Goal: Task Accomplishment & Management: Manage account settings

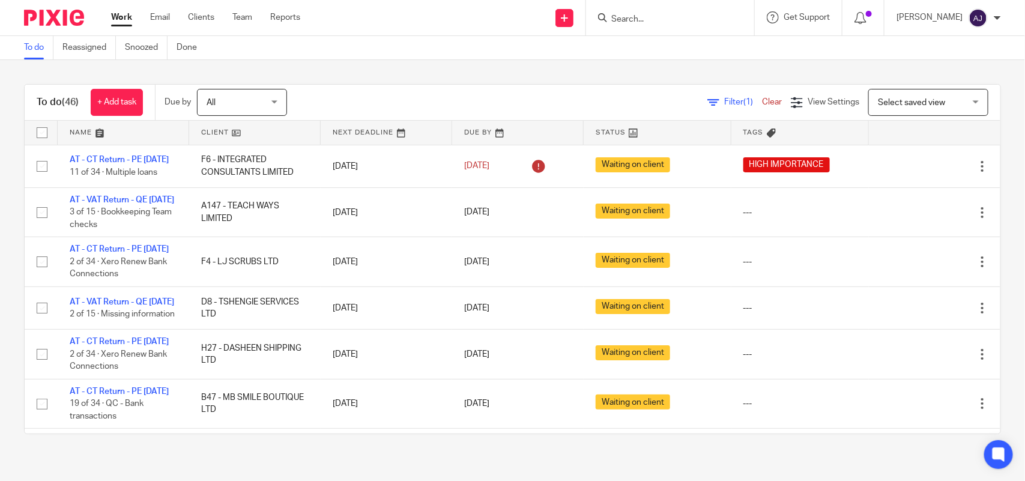
click at [651, 30] on div at bounding box center [670, 17] width 168 height 35
click at [650, 27] on div at bounding box center [670, 17] width 168 height 35
click at [650, 22] on input "Search" at bounding box center [664, 19] width 108 height 11
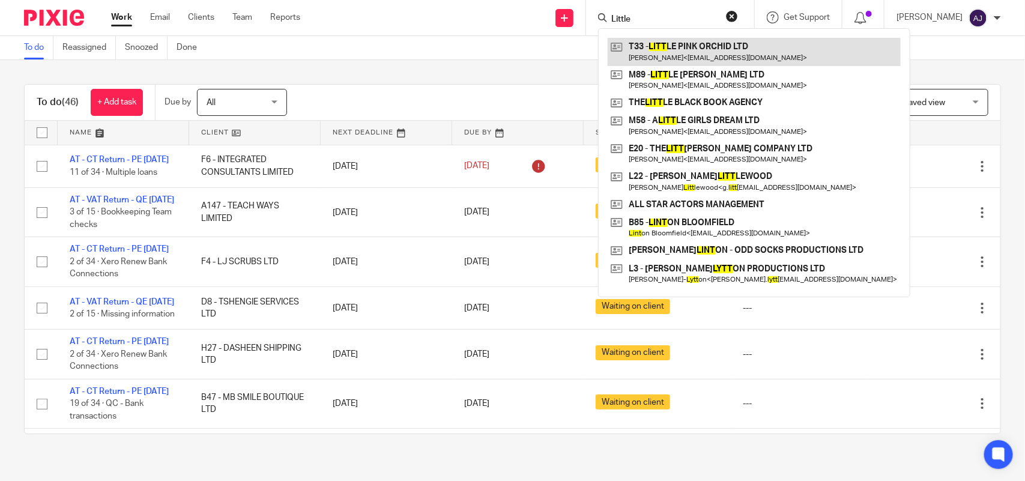
type input "Little"
click at [674, 52] on link at bounding box center [754, 52] width 293 height 28
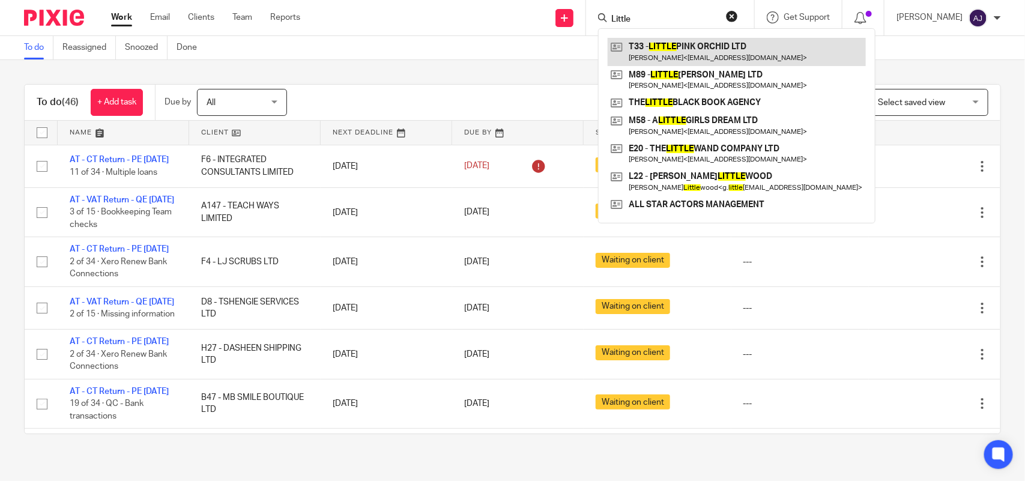
click at [674, 52] on link at bounding box center [737, 52] width 258 height 28
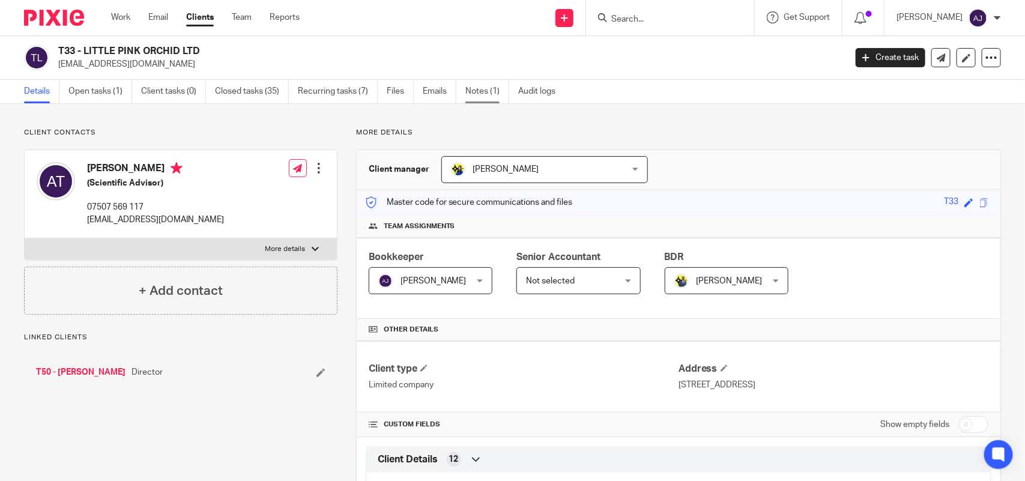
click at [475, 90] on link "Notes (1)" at bounding box center [487, 91] width 44 height 23
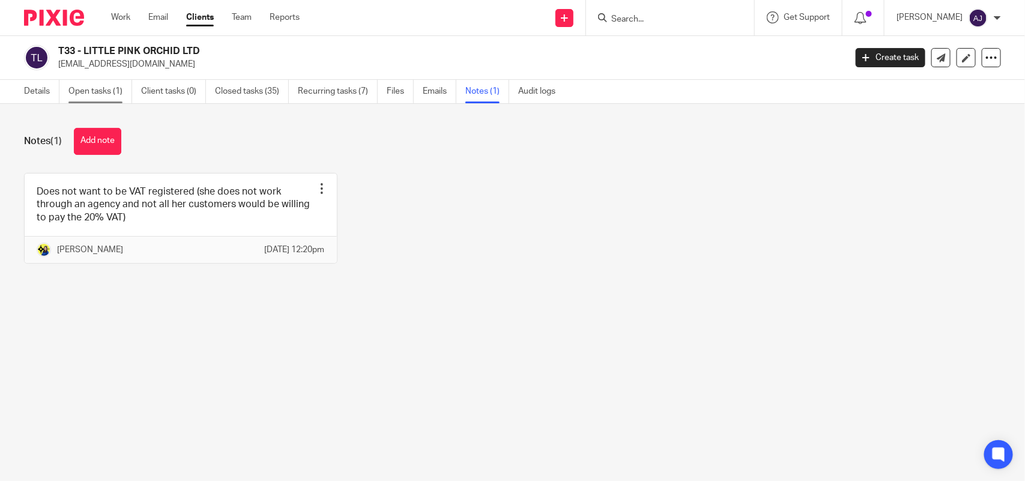
click at [90, 94] on link "Open tasks (1)" at bounding box center [100, 91] width 64 height 23
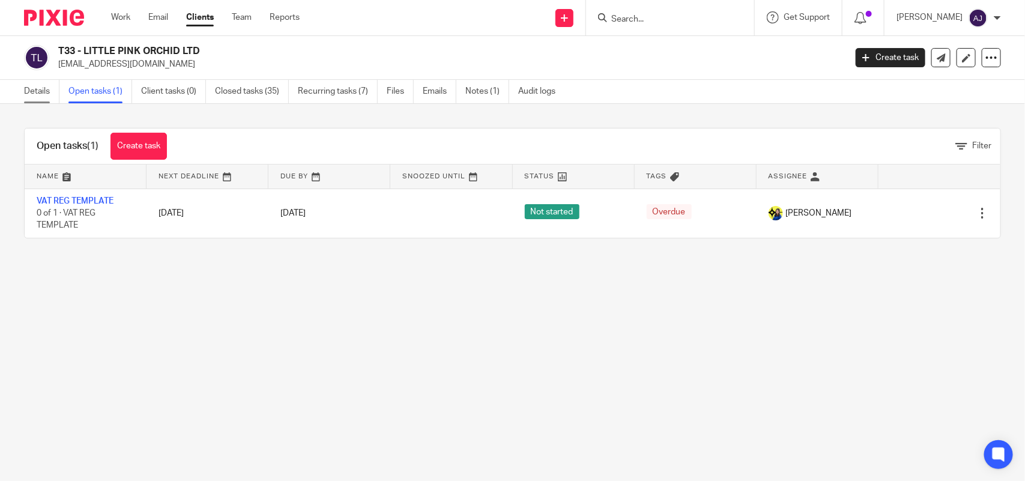
click at [35, 89] on link "Details" at bounding box center [41, 91] width 35 height 23
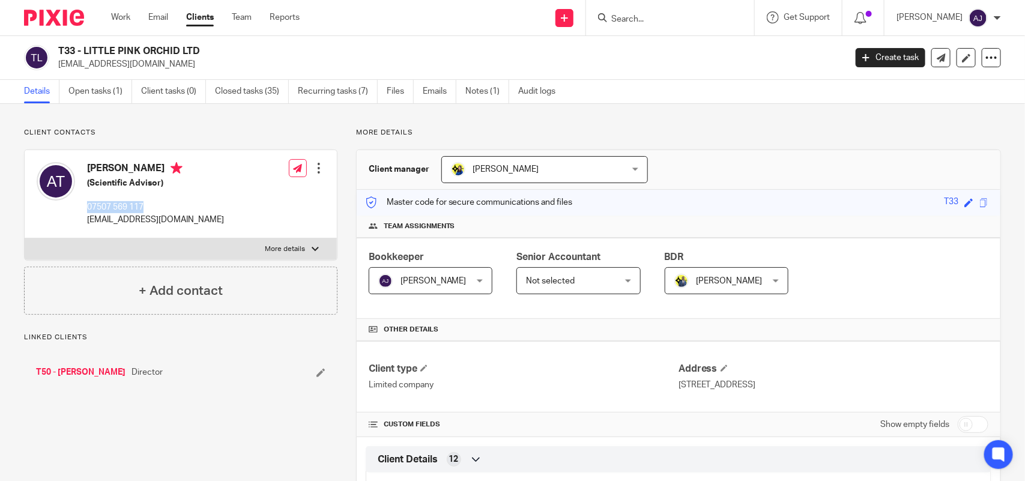
drag, startPoint x: 185, startPoint y: 194, endPoint x: 88, endPoint y: 190, distance: 97.3
click at [88, 190] on div "Ashleigh Thompson (Scientific Advisor) 07507 569 117 aa_thompson@hotmail.co.uk" at bounding box center [155, 194] width 137 height 64
click at [94, 190] on div "Ashleigh Thompson (Scientific Advisor) 07507 569 117 aa_thompson@hotmail.co.uk" at bounding box center [155, 194] width 137 height 64
drag, startPoint x: 167, startPoint y: 187, endPoint x: 82, endPoint y: 174, distance: 85.6
click at [82, 174] on div "Ashleigh Thompson (Scientific Advisor) 07507 569 117 aa_thompson@hotmail.co.uk" at bounding box center [130, 194] width 187 height 76
